Goal: Task Accomplishment & Management: Use online tool/utility

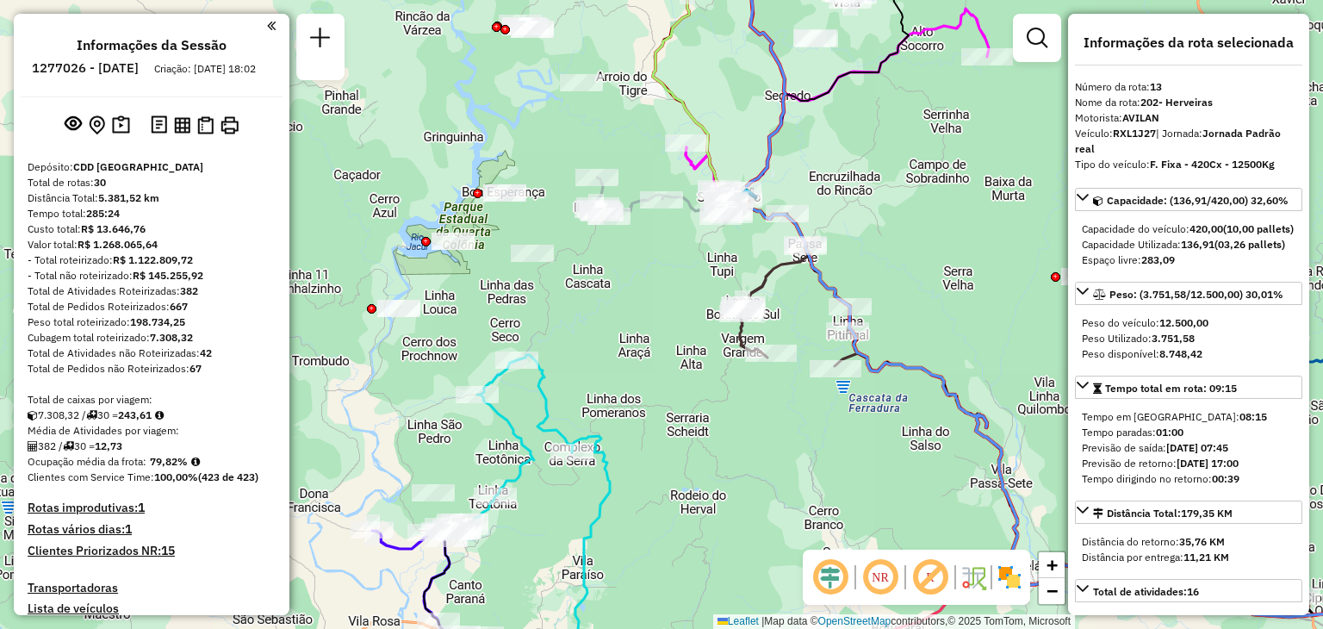
select select "**********"
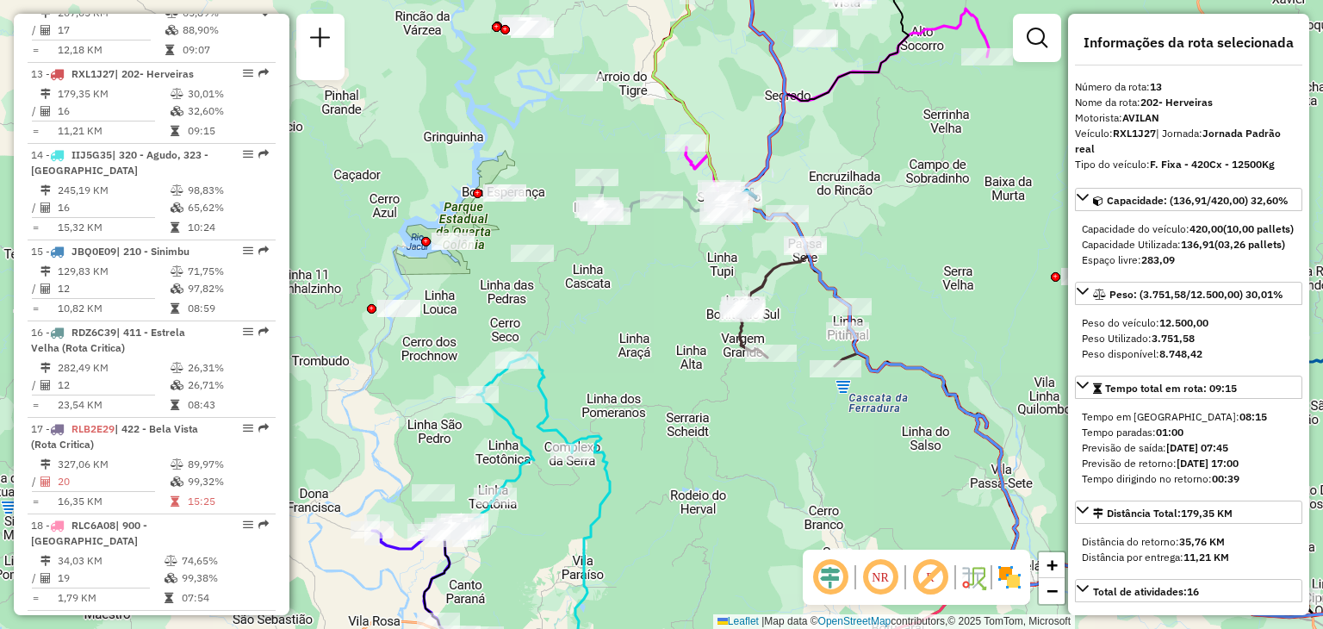
drag, startPoint x: 691, startPoint y: 311, endPoint x: 679, endPoint y: 336, distance: 27.7
click at [676, 341] on div "Janela de atendimento Grade de atendimento Capacidade Transportadoras Veículos …" at bounding box center [661, 314] width 1323 height 629
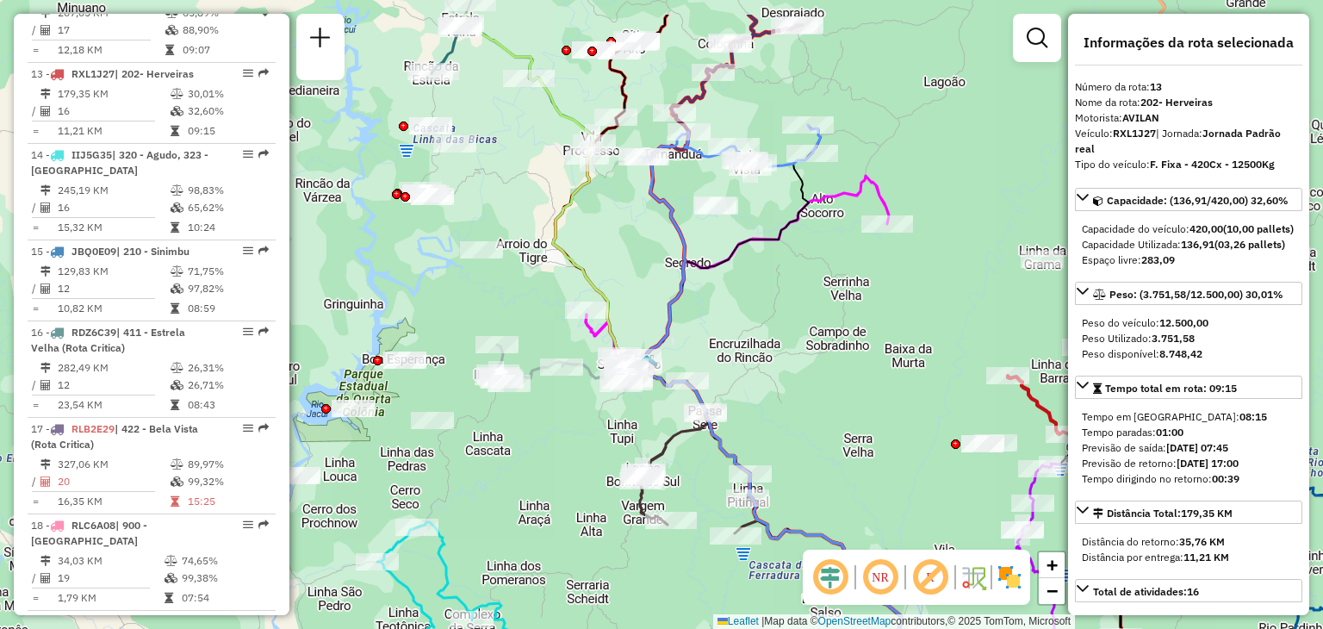
drag, startPoint x: 699, startPoint y: 260, endPoint x: 685, endPoint y: 296, distance: 39.0
click at [685, 296] on icon at bounding box center [1002, 462] width 716 height 613
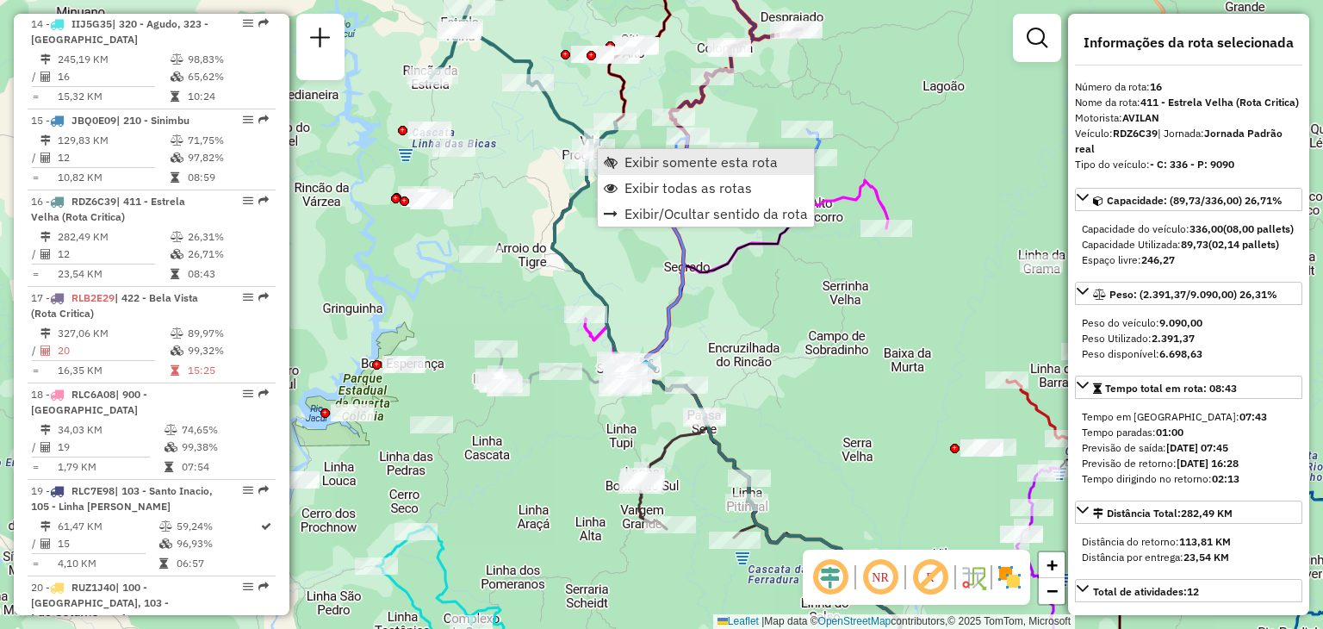
scroll to position [2073, 0]
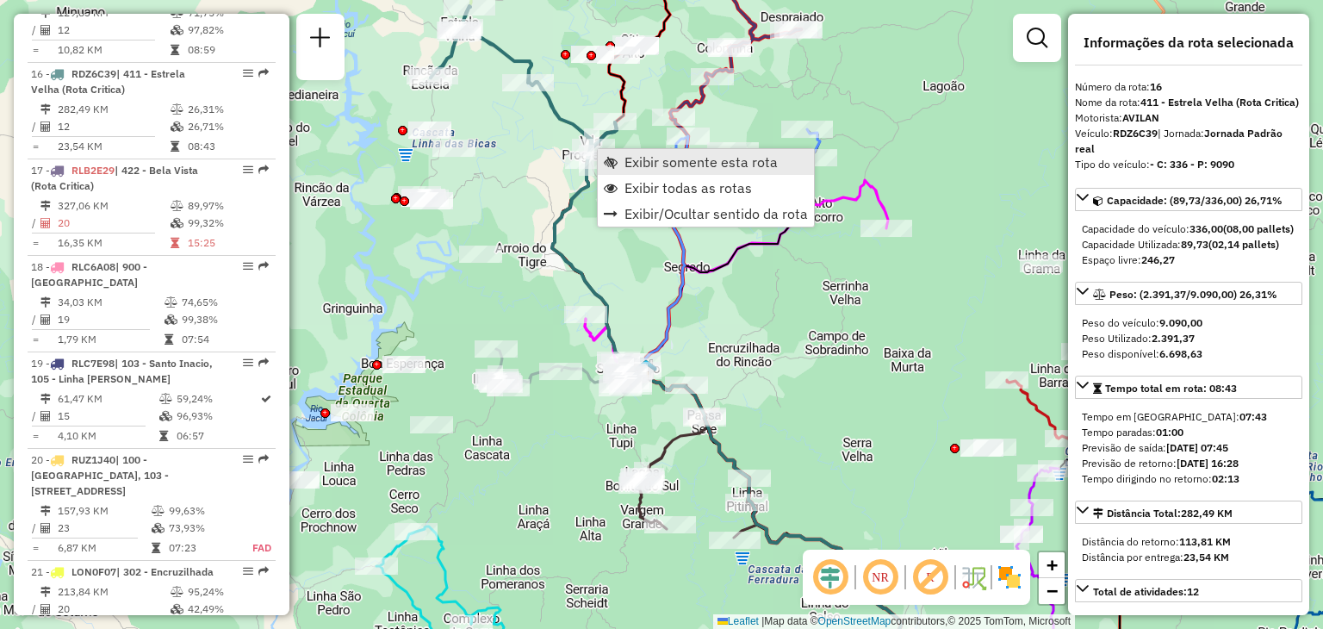
click at [617, 158] on span "Exibir somente esta rota" at bounding box center [611, 162] width 14 height 14
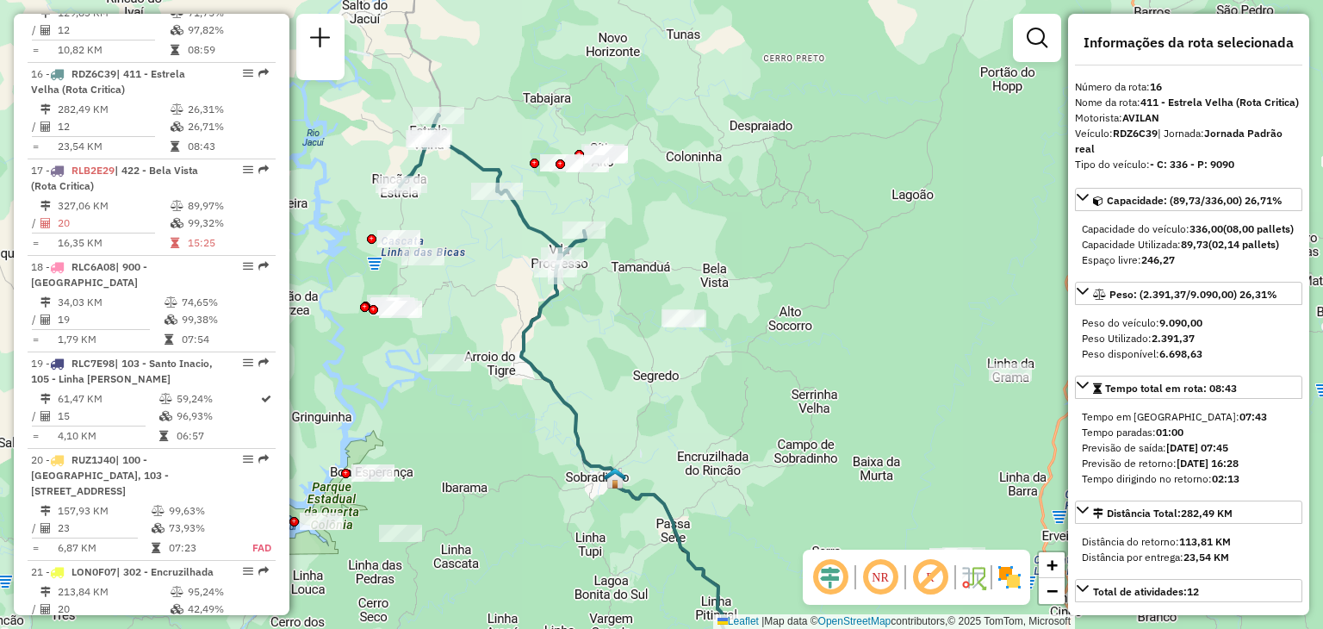
click at [722, 120] on div "Janela de atendimento Grade de atendimento Capacidade Transportadoras Veículos …" at bounding box center [661, 314] width 1323 height 629
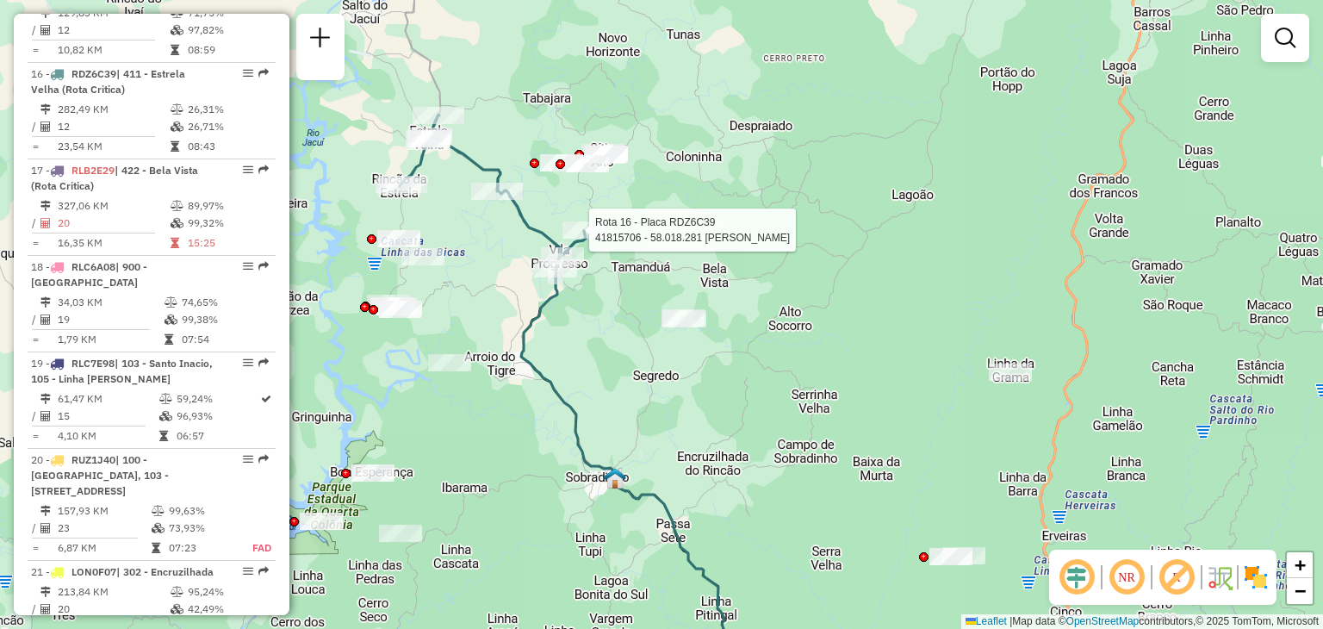
select select "**********"
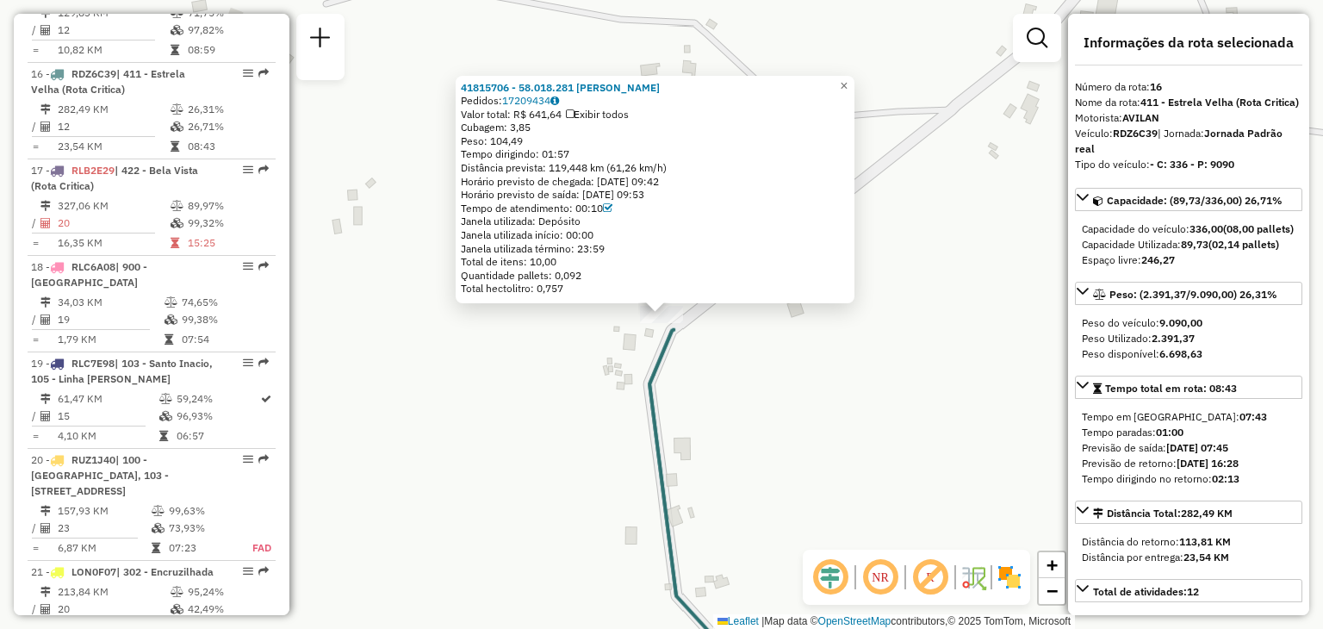
click at [737, 371] on div "41815706 - 58.018.281 DANIRO FRANCISCO BUENO Pedidos: 17209434 Valor total: R$ …" at bounding box center [661, 314] width 1323 height 629
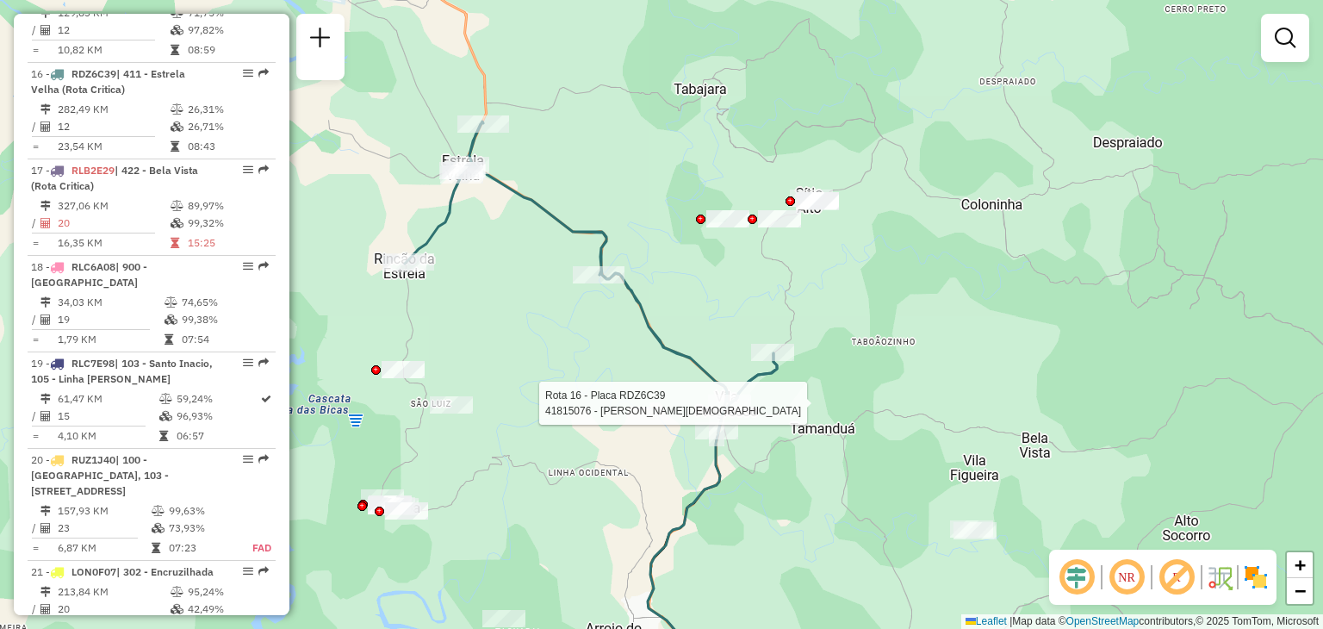
select select "**********"
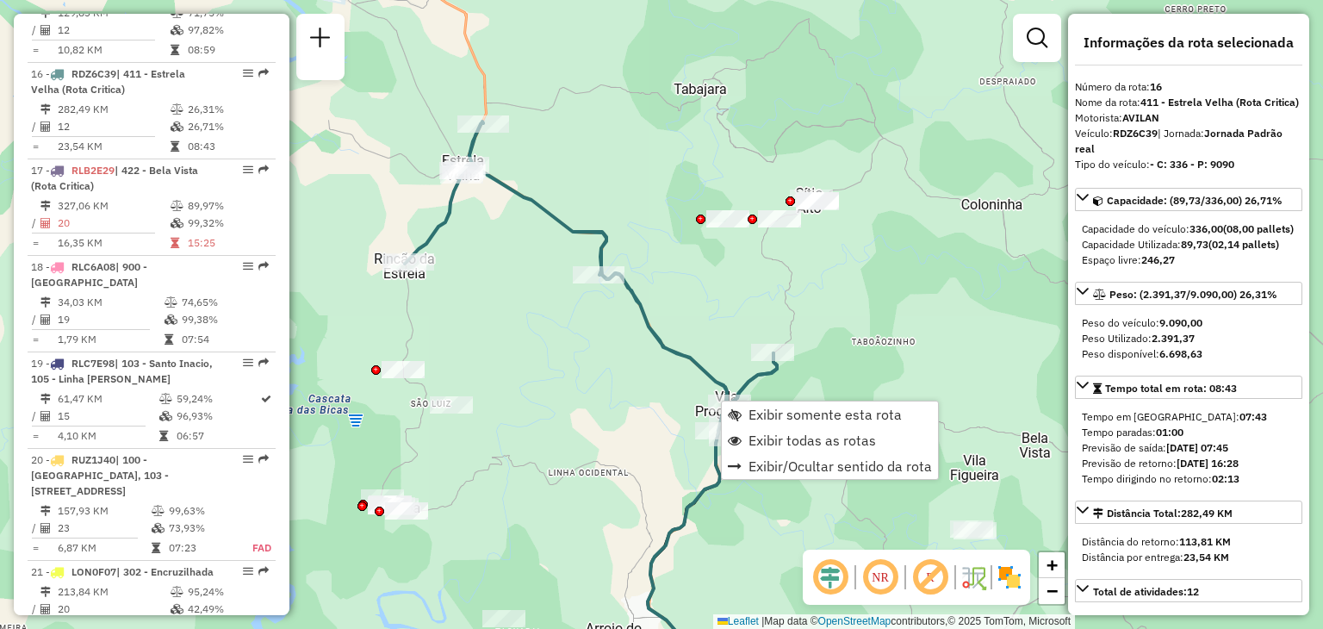
drag, startPoint x: 762, startPoint y: 442, endPoint x: 821, endPoint y: 396, distance: 74.2
click at [761, 442] on span "Exibir todas as rotas" at bounding box center [811, 440] width 127 height 14
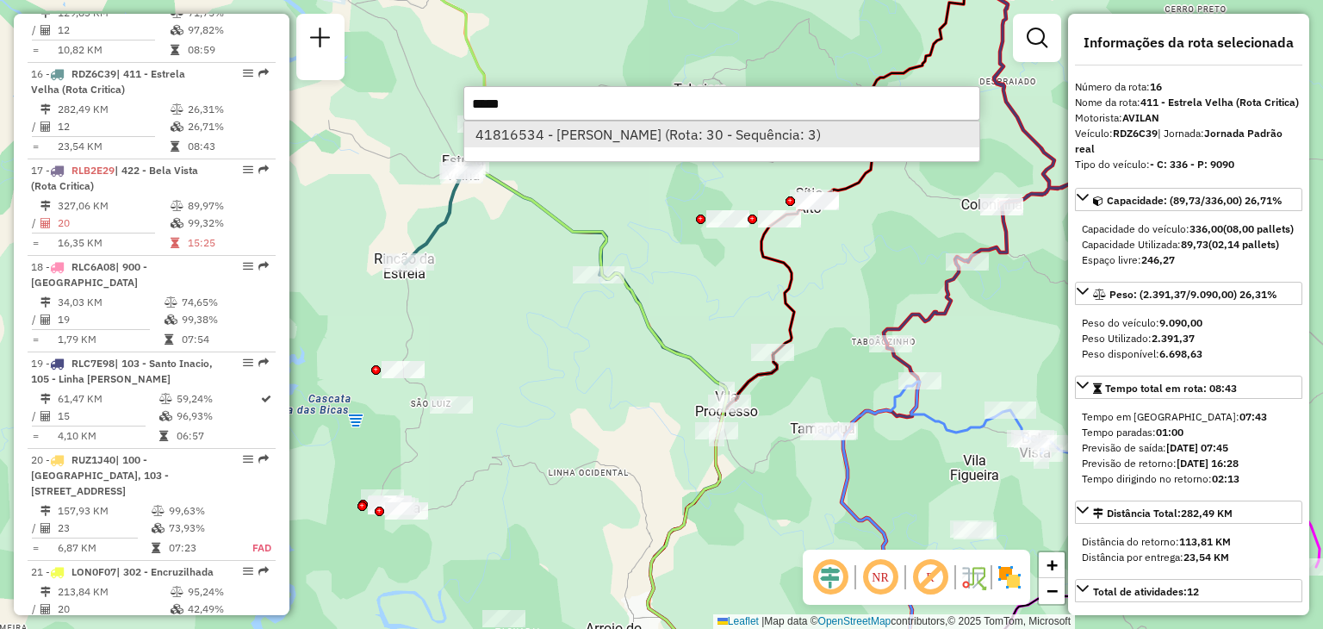
type input "*****"
click at [628, 138] on li "41816534 - PAULO CESAR CASTRO (Rota: 30 - Sequência: 3)" at bounding box center [721, 134] width 515 height 26
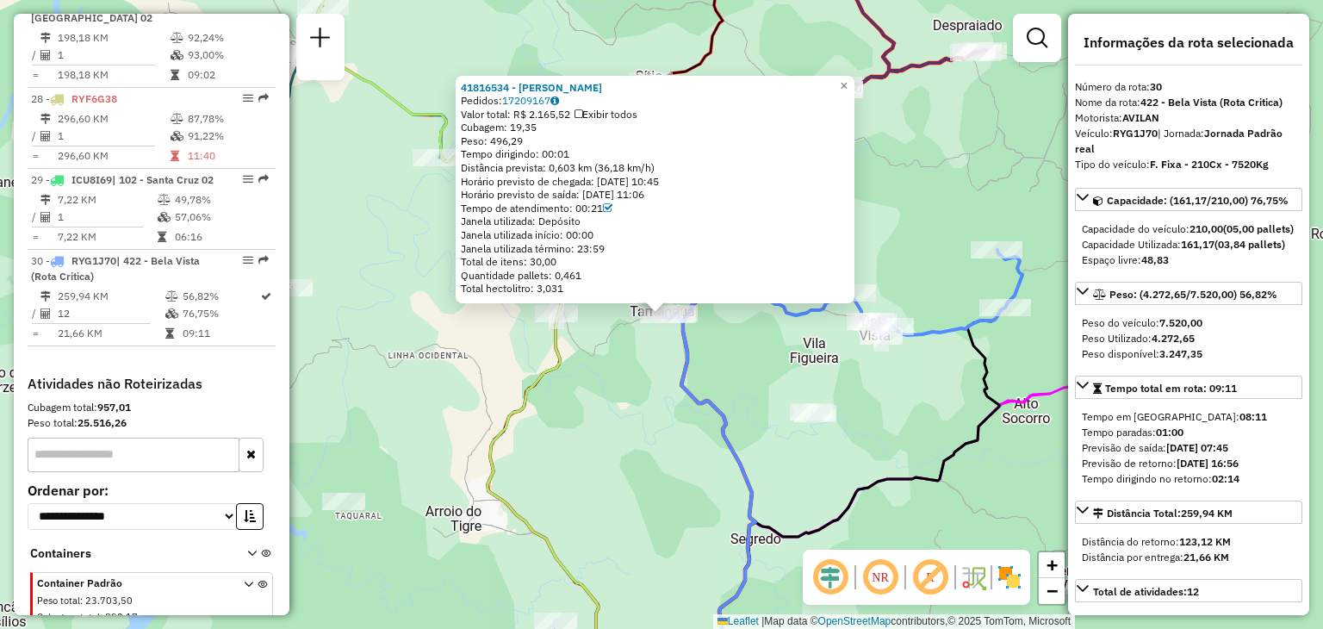
scroll to position [3280, 0]
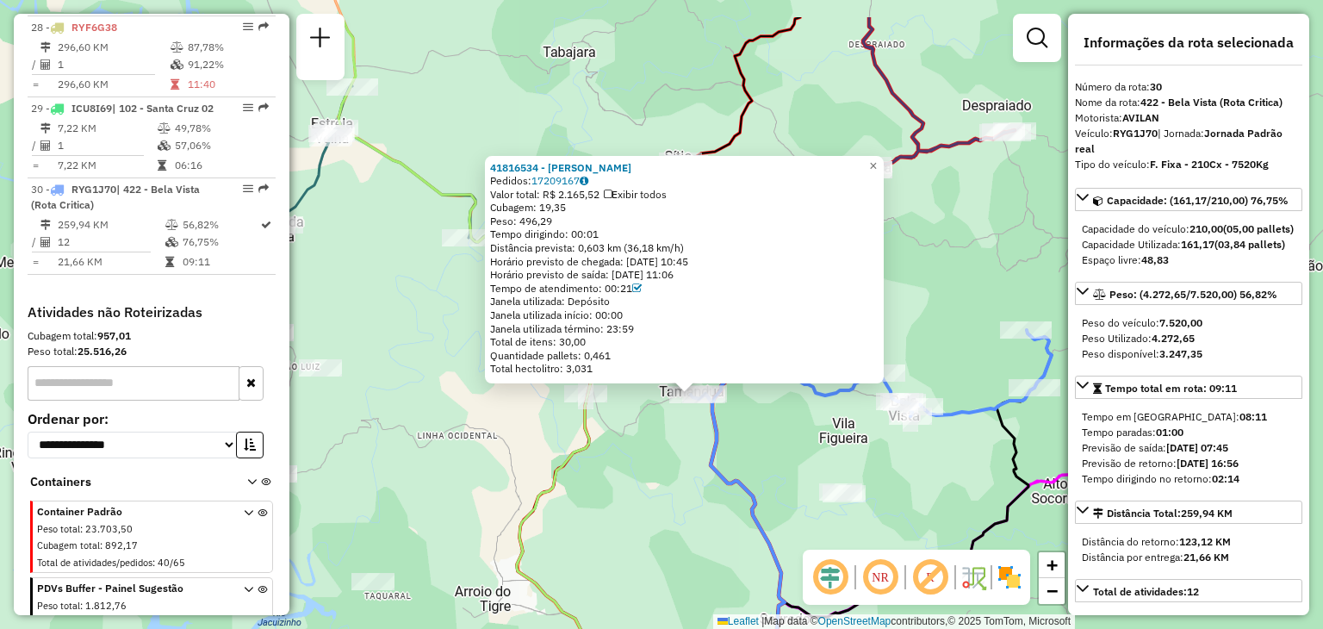
drag, startPoint x: 610, startPoint y: 394, endPoint x: 639, endPoint y: 474, distance: 85.3
click at [639, 474] on div "41816534 - PAULO CESAR CASTRO Pedidos: 17209167 Valor total: R$ 2.165,52 Exibir…" at bounding box center [661, 314] width 1323 height 629
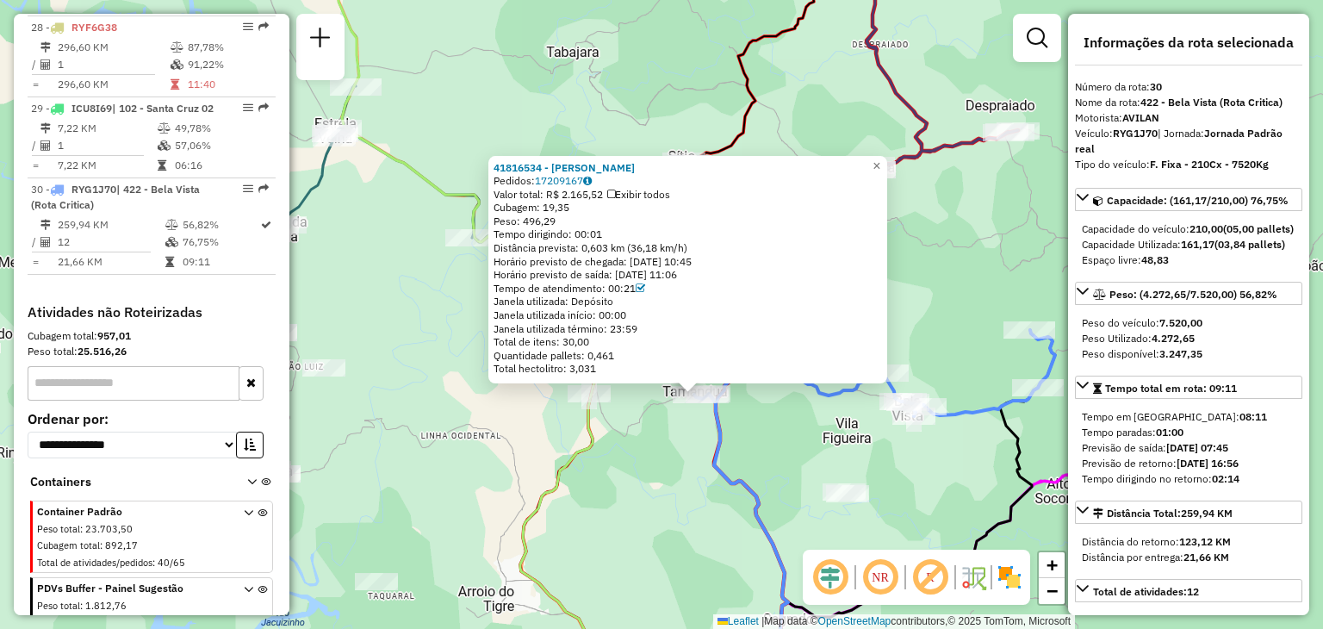
click at [641, 437] on div "41816534 - PAULO CESAR CASTRO Pedidos: 17209167 Valor total: R$ 2.165,52 Exibir…" at bounding box center [661, 314] width 1323 height 629
click at [598, 512] on div "41816534 - PAULO CESAR CASTRO Pedidos: 17209167 Valor total: R$ 2.165,52 Exibir…" at bounding box center [661, 314] width 1323 height 629
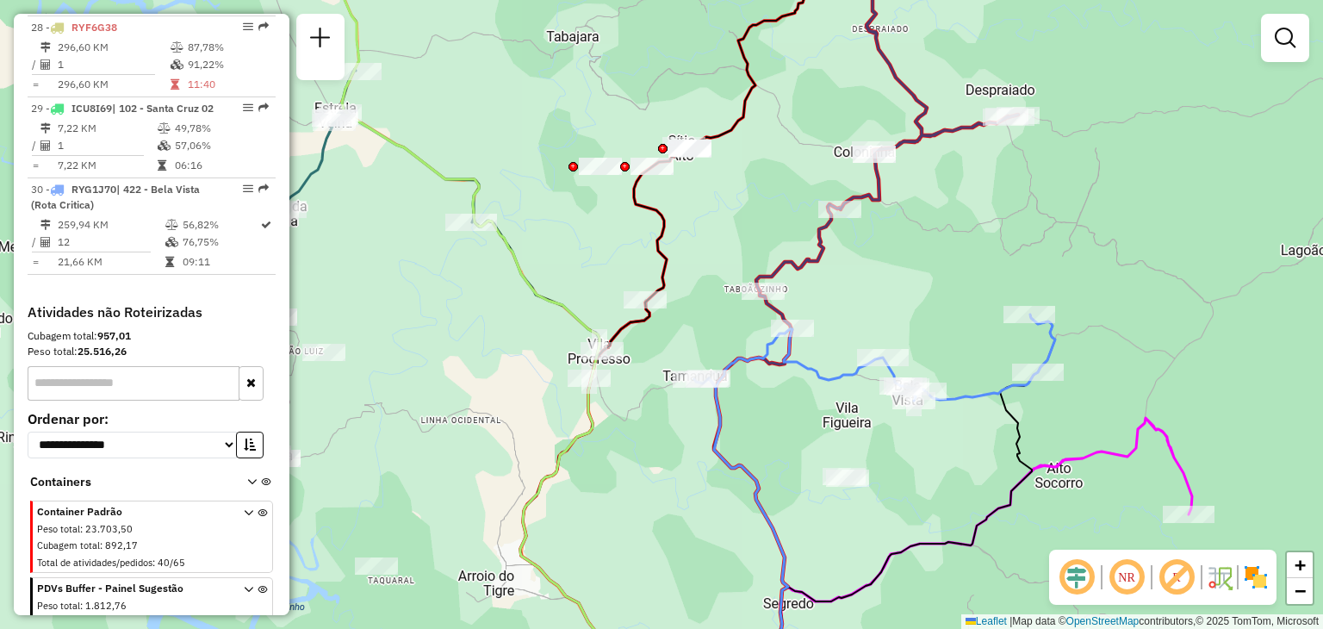
drag, startPoint x: 707, startPoint y: 349, endPoint x: 707, endPoint y: 332, distance: 17.2
click at [707, 332] on div "Janela de atendimento Grade de atendimento Capacidade Transportadoras Veículos …" at bounding box center [661, 314] width 1323 height 629
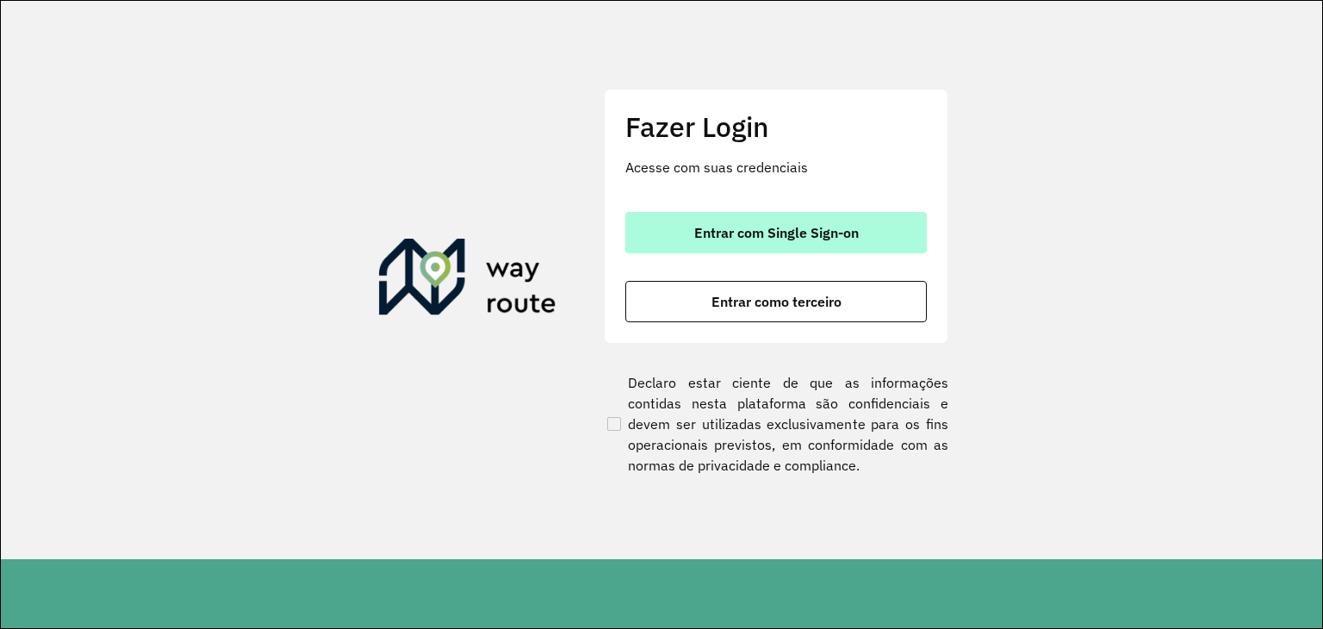
click at [693, 243] on button "Entrar com Single Sign-on" at bounding box center [775, 232] width 301 height 41
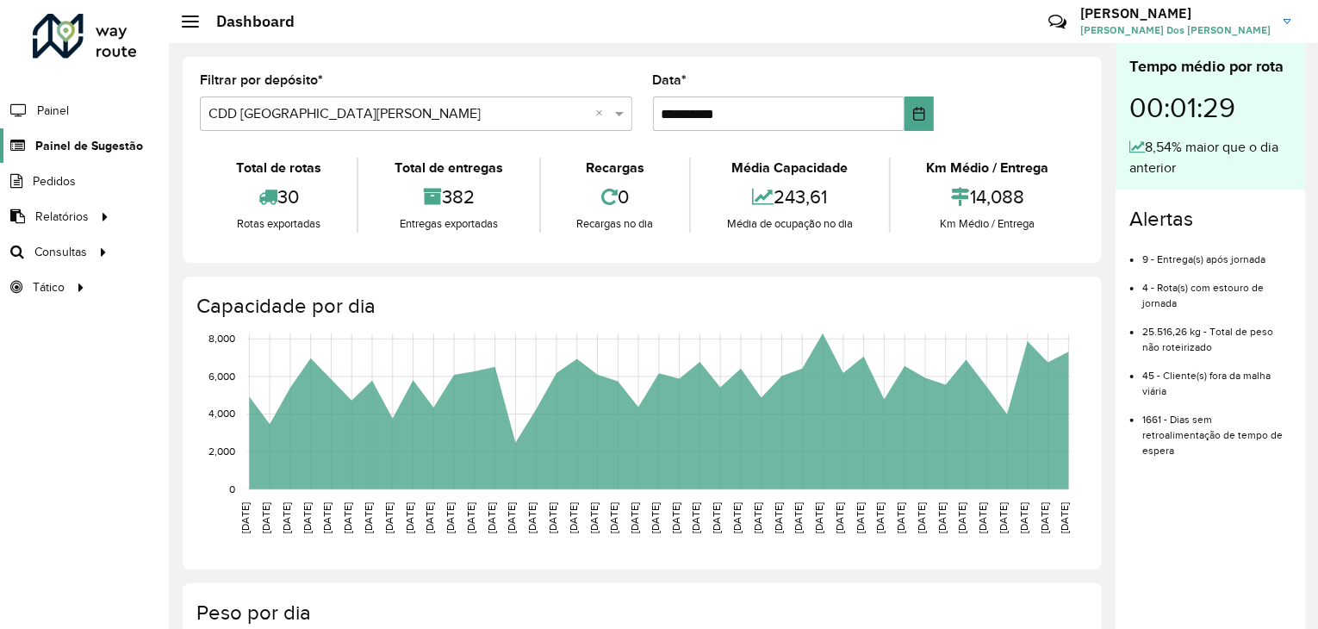
click at [76, 152] on span "Painel de Sugestão" at bounding box center [89, 146] width 108 height 18
